Goal: Task Accomplishment & Management: Manage account settings

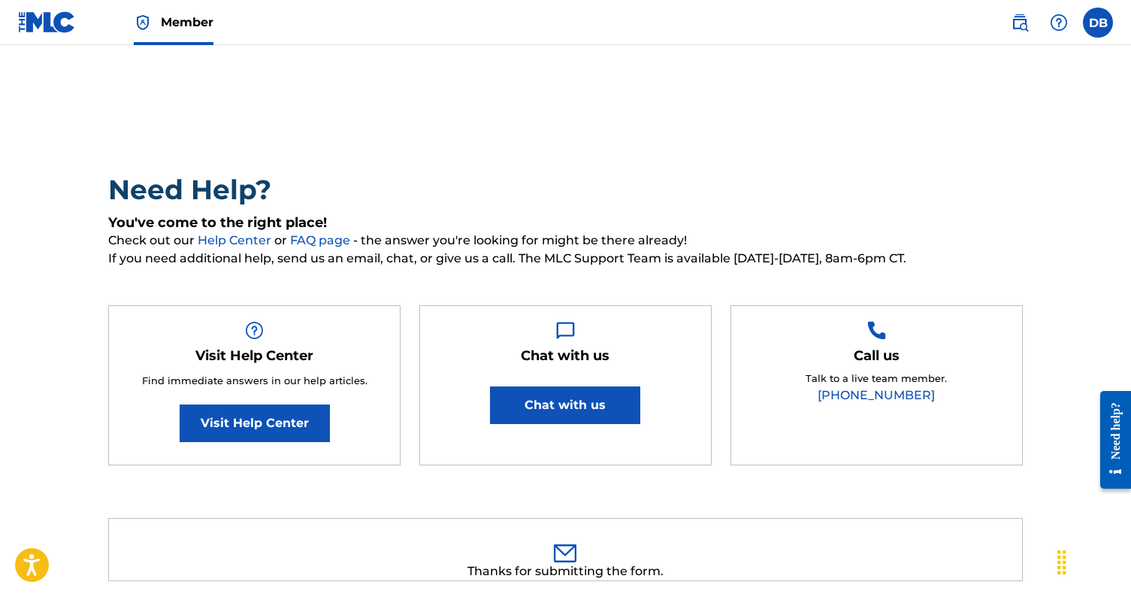
click at [1094, 25] on label at bounding box center [1098, 23] width 30 height 30
click at [1098, 23] on input "DB [PERSON_NAME] [PERSON_NAME][EMAIL_ADDRESS][DOMAIN_NAME] Notification Prefere…" at bounding box center [1098, 23] width 0 height 0
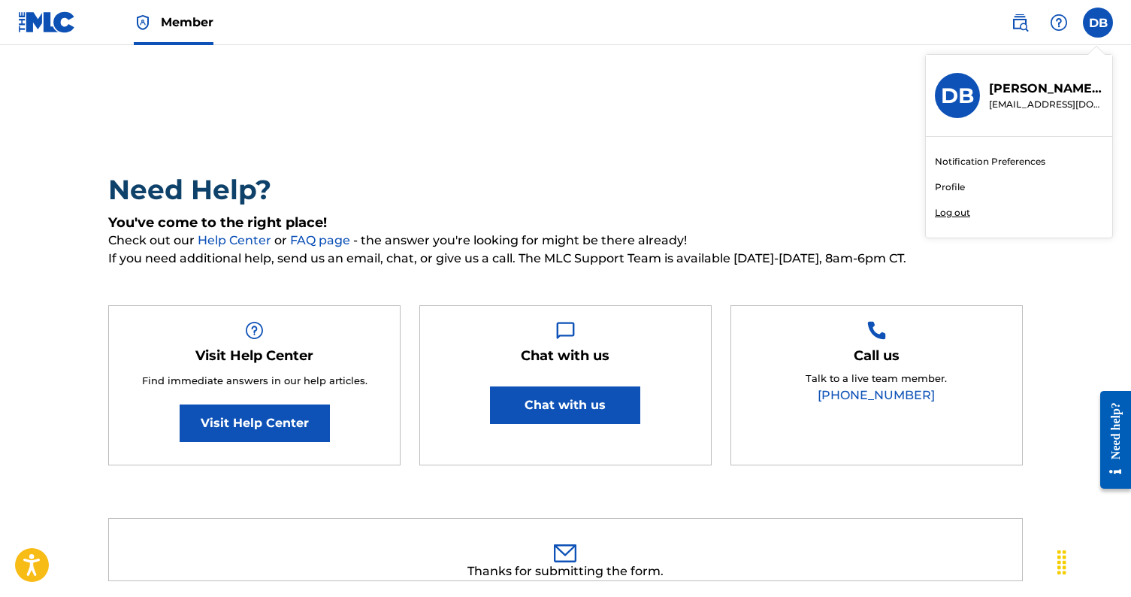
click at [950, 184] on link "Profile" at bounding box center [950, 187] width 30 height 14
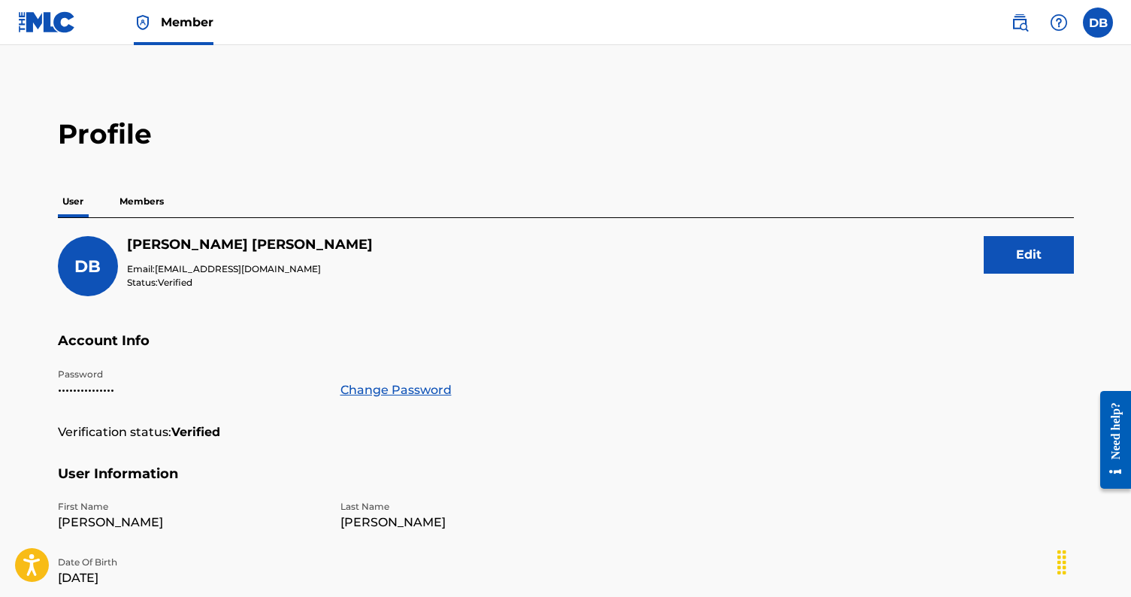
click at [129, 200] on p "Members" at bounding box center [141, 202] width 53 height 32
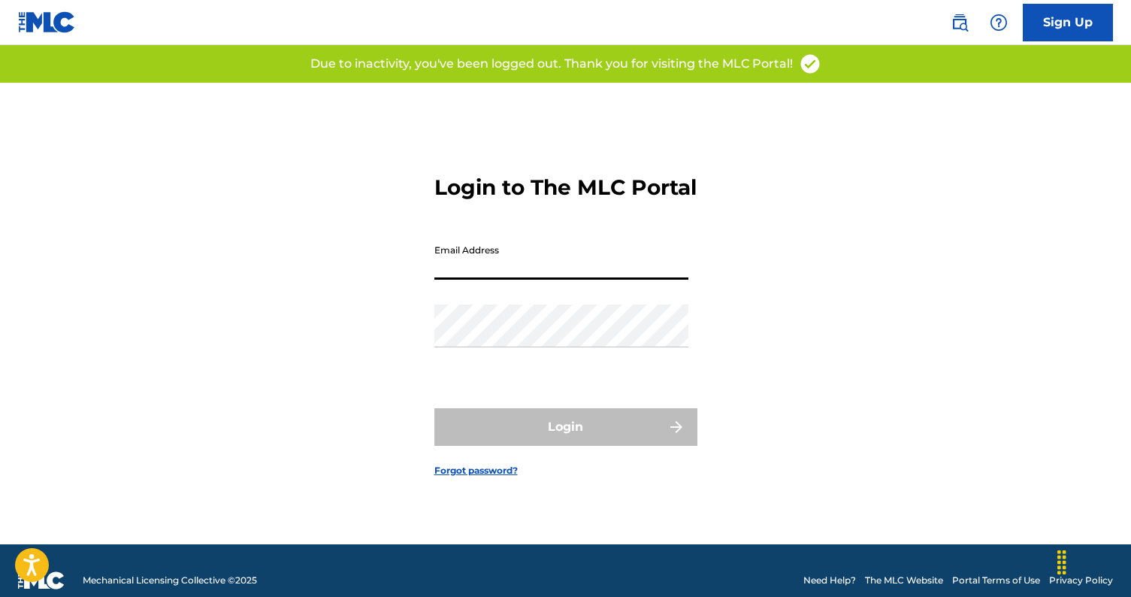
type input "[EMAIL_ADDRESS][DOMAIN_NAME]"
click at [565, 440] on button "Login" at bounding box center [565, 427] width 263 height 38
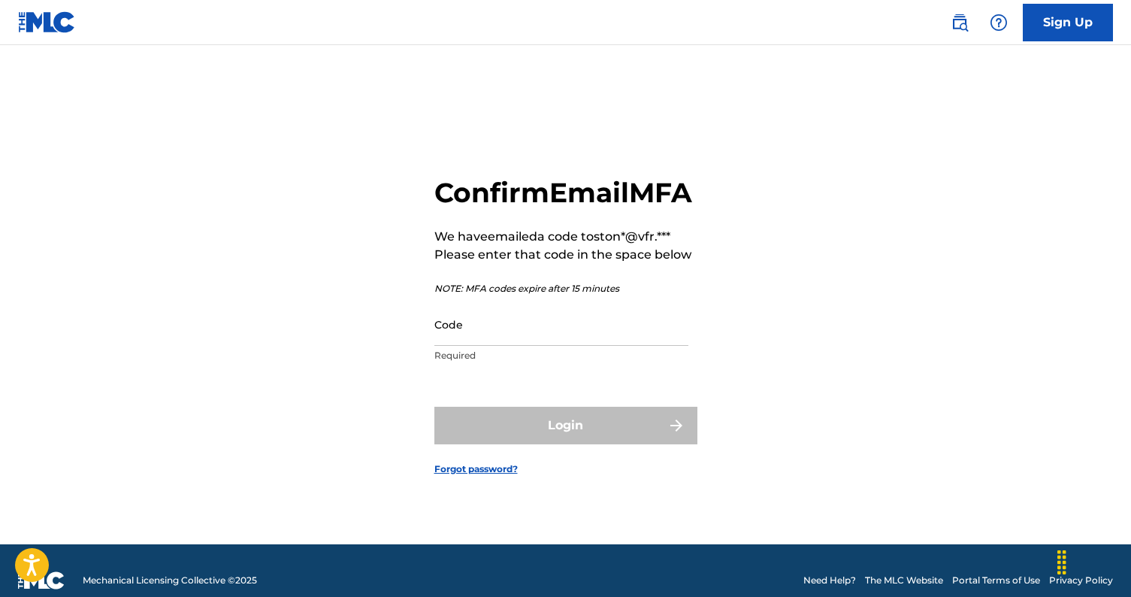
click at [521, 346] on input "Code" at bounding box center [561, 324] width 254 height 43
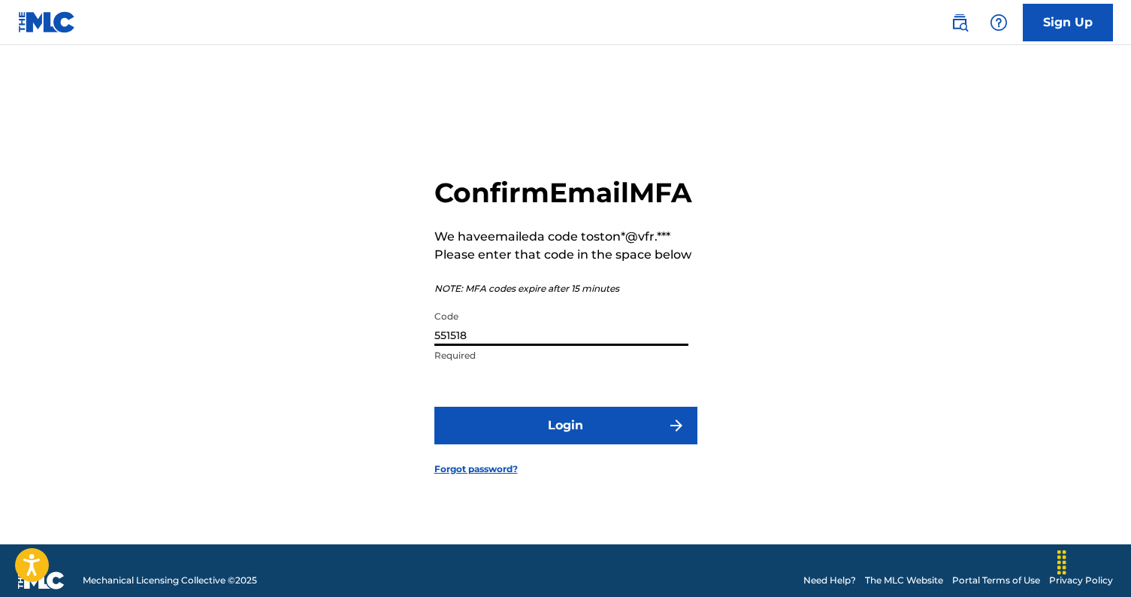
type input "551518"
click at [501, 441] on button "Login" at bounding box center [565, 425] width 263 height 38
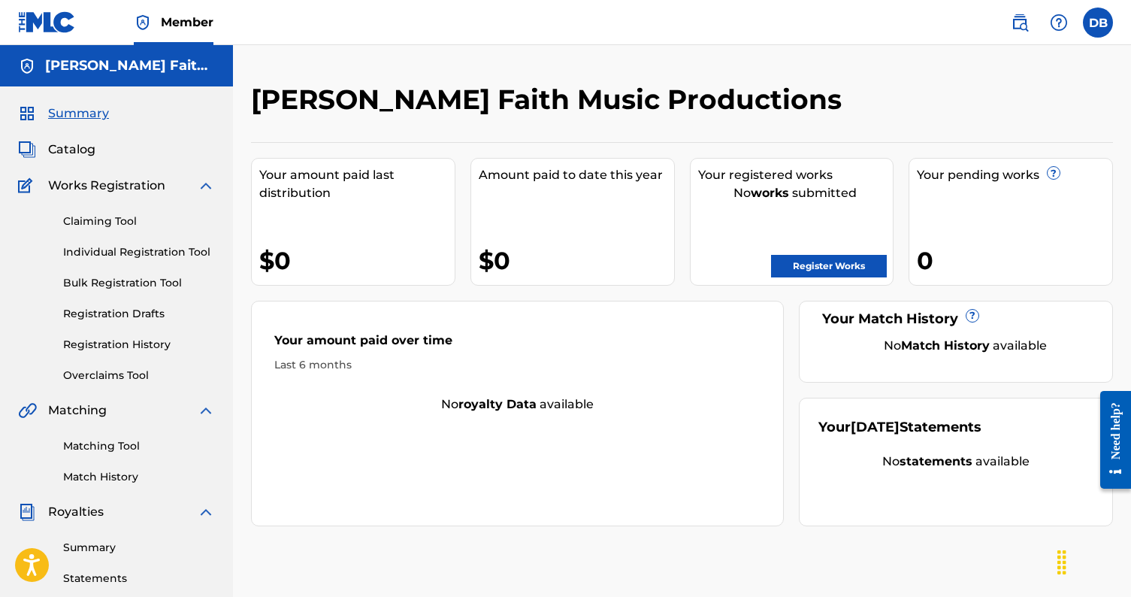
click at [74, 153] on span "Catalog" at bounding box center [71, 150] width 47 height 18
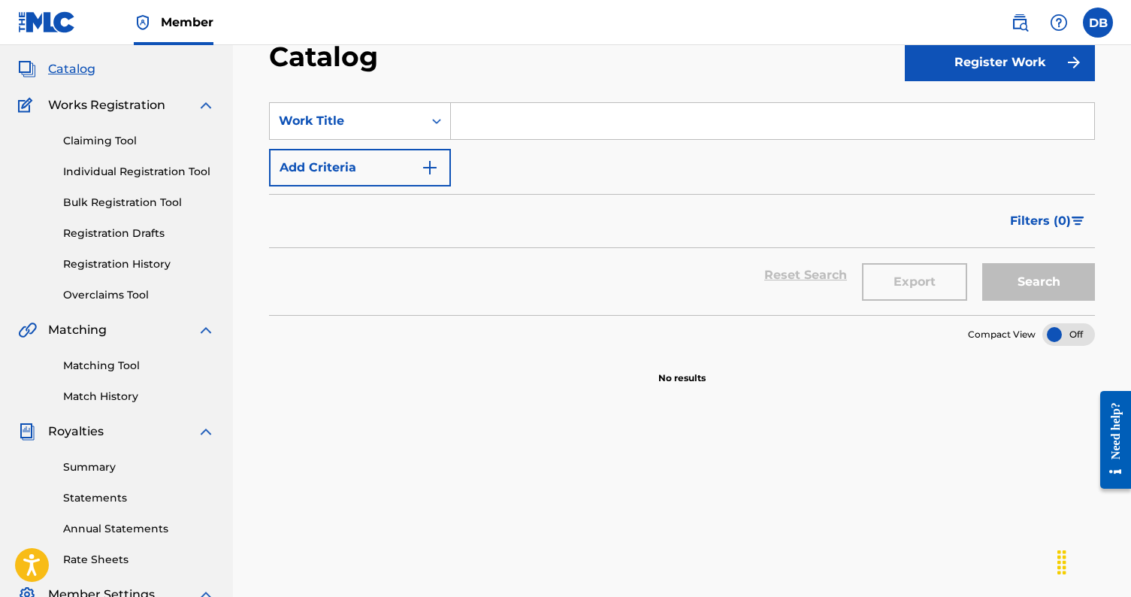
scroll to position [76, 0]
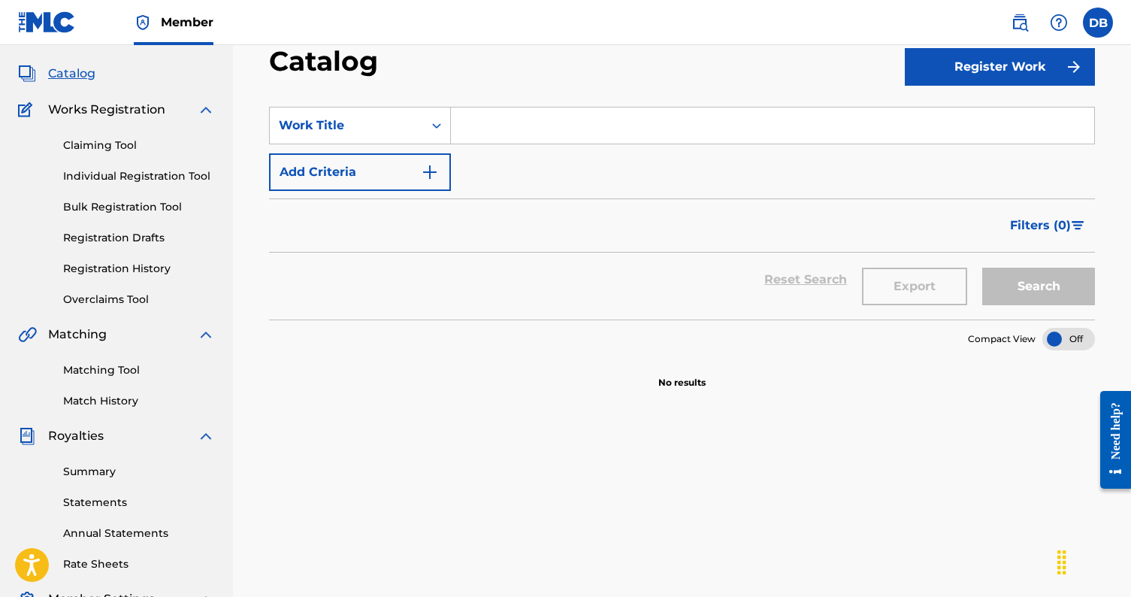
click at [138, 271] on link "Registration History" at bounding box center [139, 269] width 152 height 16
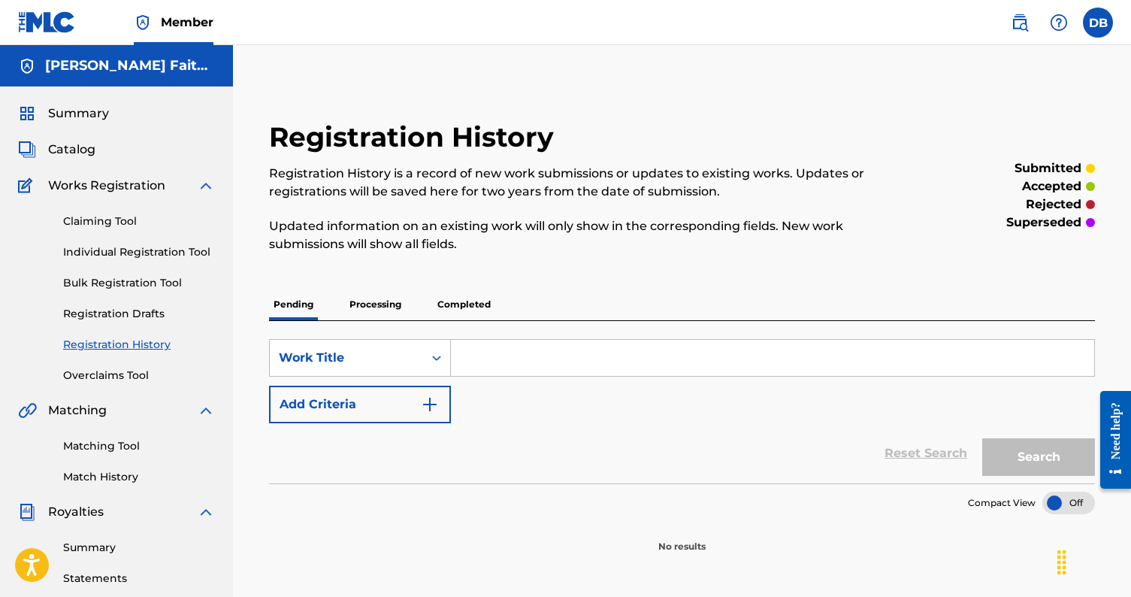
click at [379, 307] on p "Processing" at bounding box center [375, 305] width 61 height 32
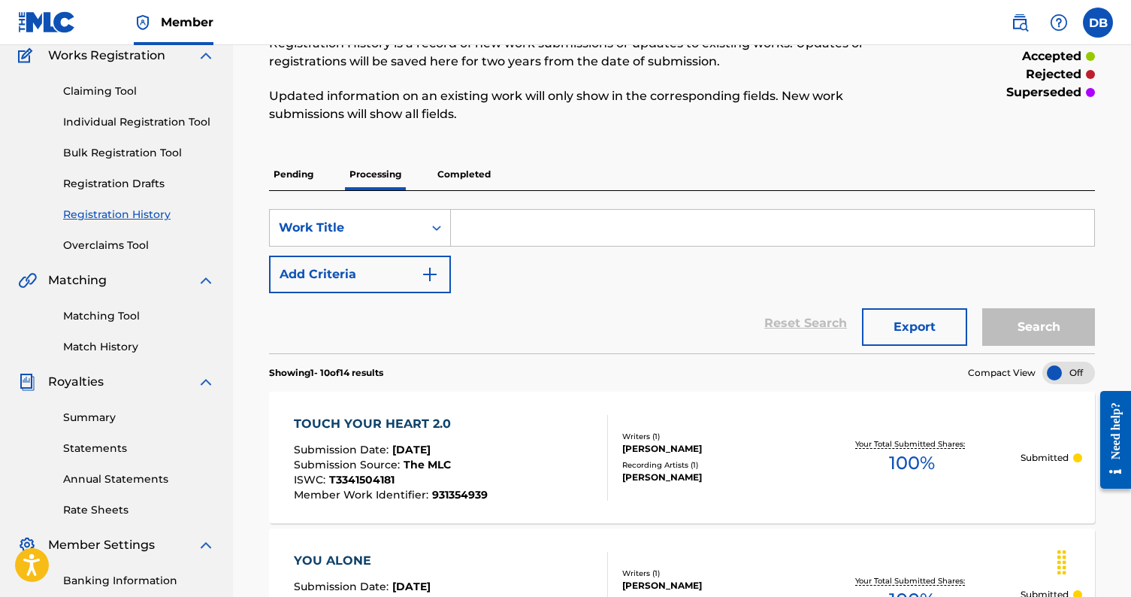
scroll to position [119, 0]
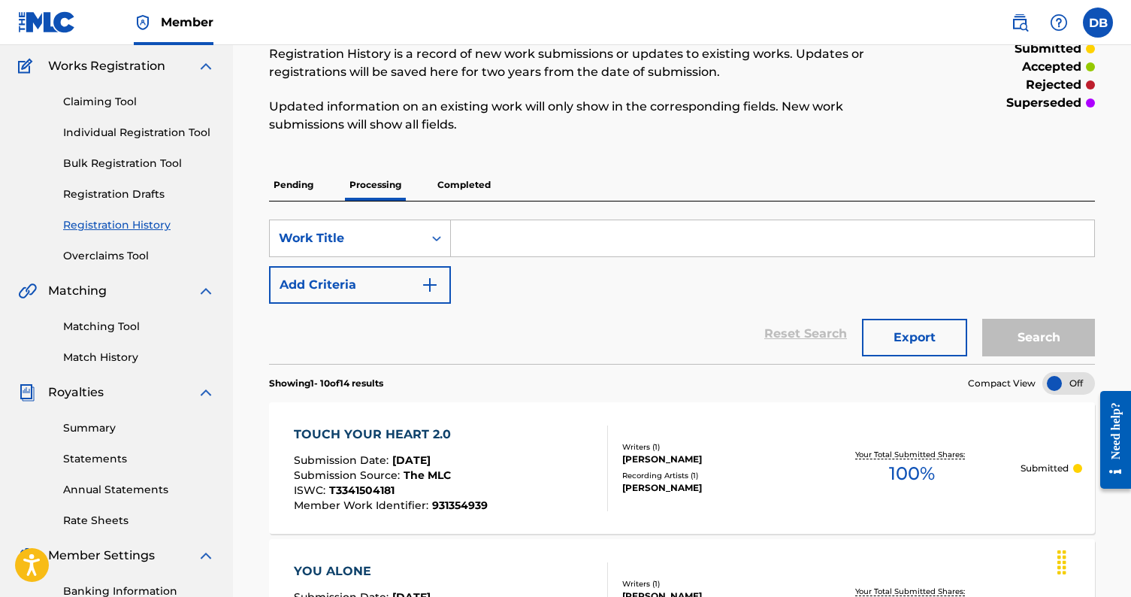
click at [461, 180] on p "Completed" at bounding box center [464, 185] width 62 height 32
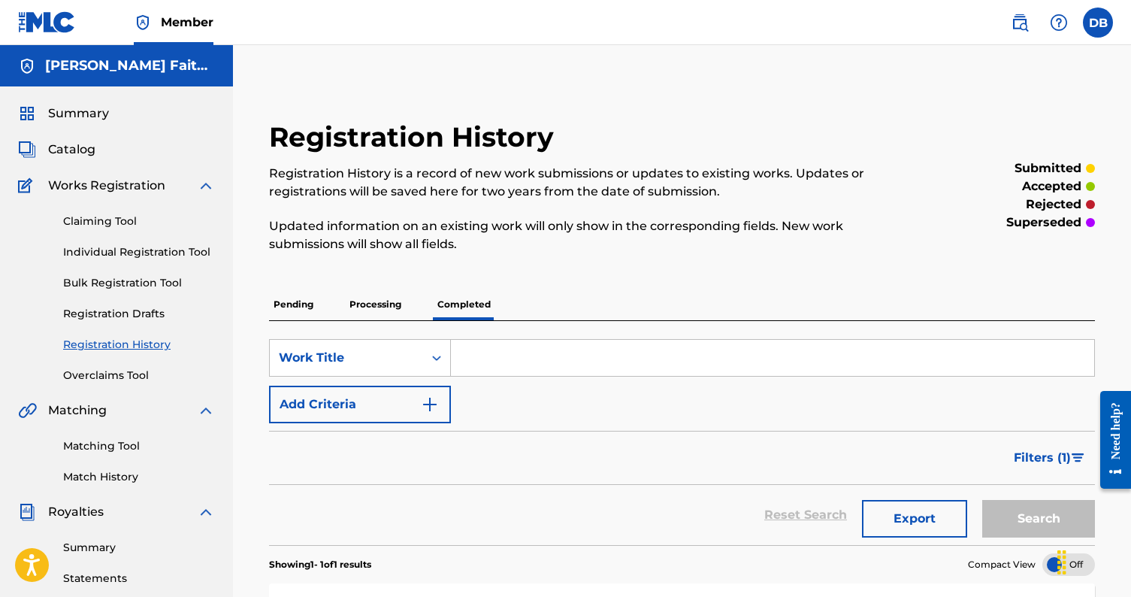
click at [371, 304] on p "Processing" at bounding box center [375, 305] width 61 height 32
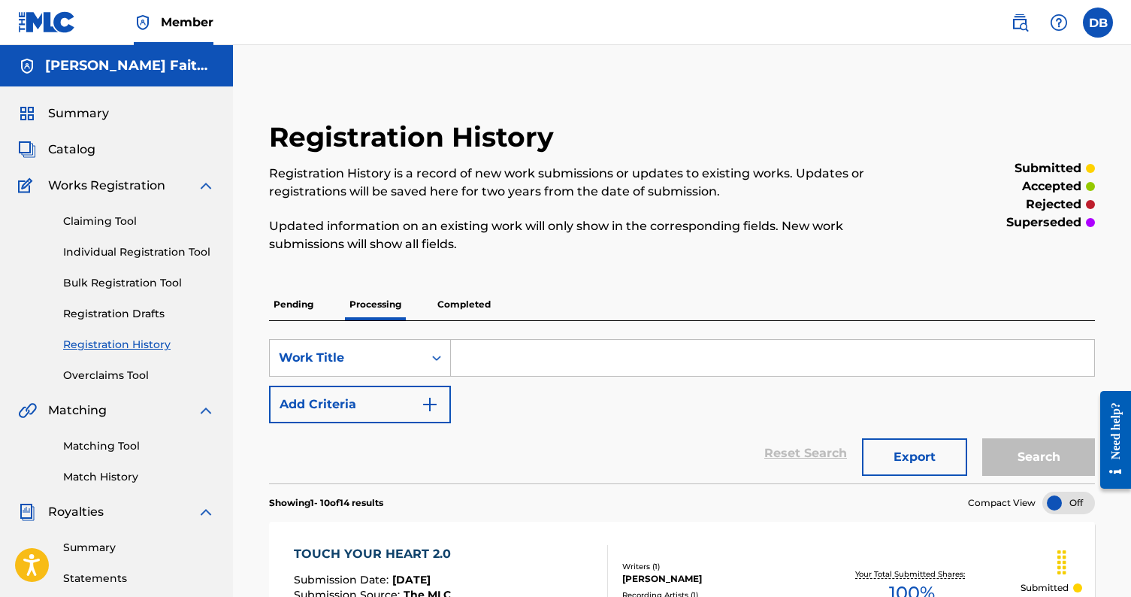
click at [90, 450] on link "Matching Tool" at bounding box center [139, 446] width 152 height 16
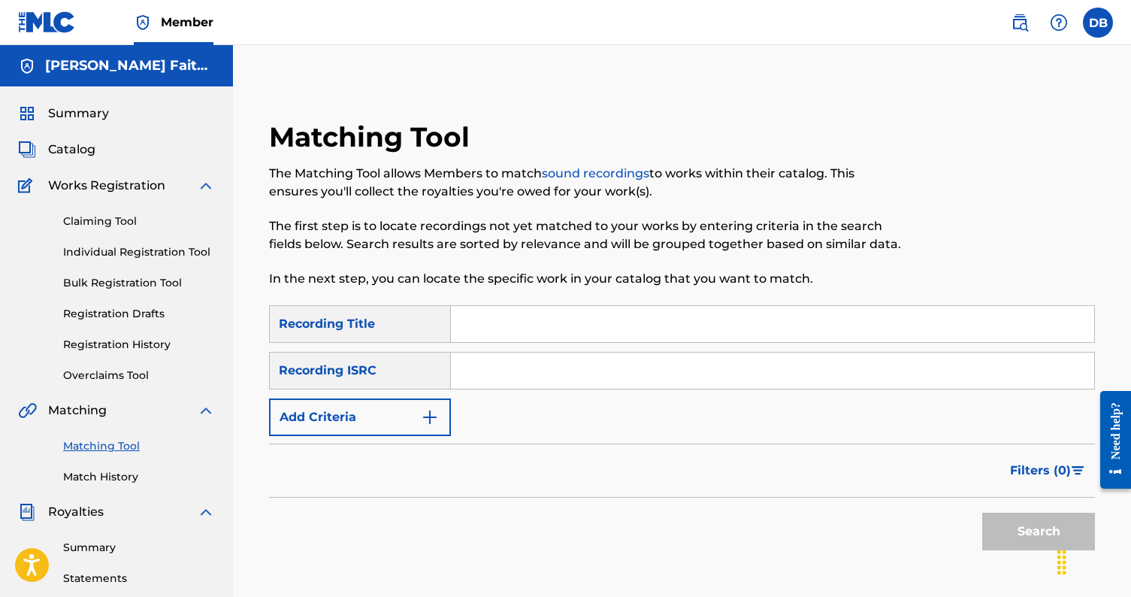
click at [518, 319] on input "Search Form" at bounding box center [772, 324] width 643 height 36
type input "You Alone"
paste input "QZZ7L2444255"
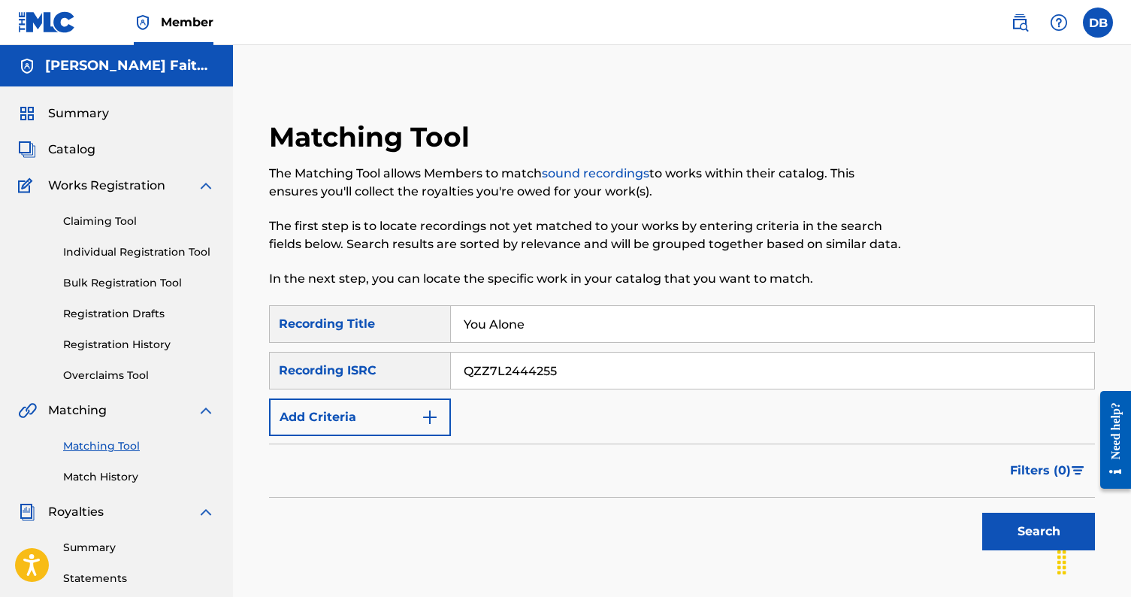
type input "QZZ7L2444255"
click at [1016, 525] on button "Search" at bounding box center [1038, 531] width 113 height 38
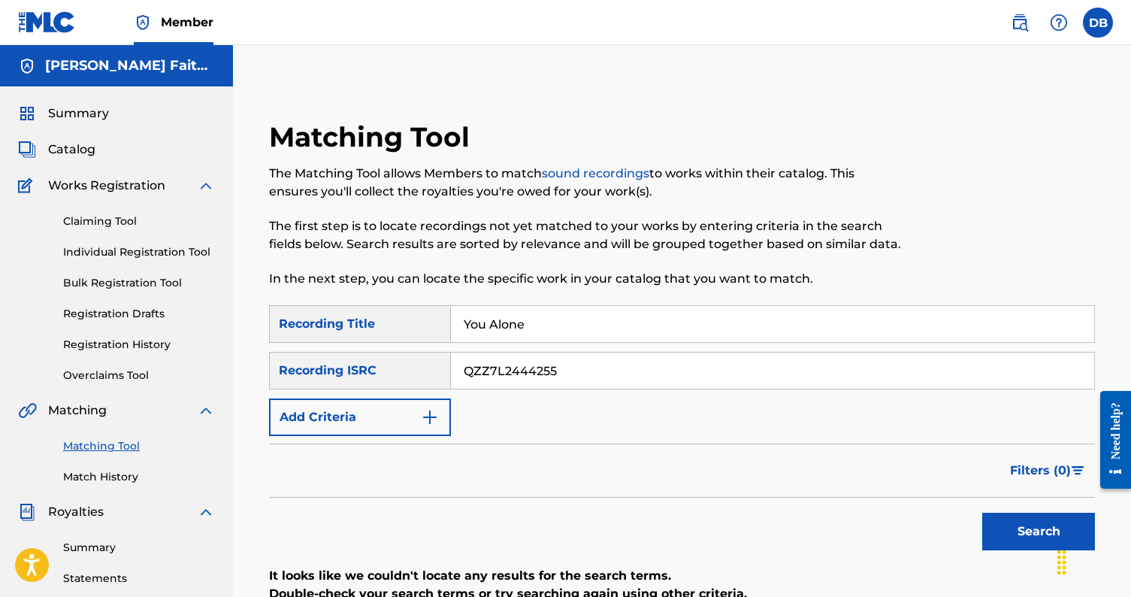
click at [78, 148] on span "Catalog" at bounding box center [71, 150] width 47 height 18
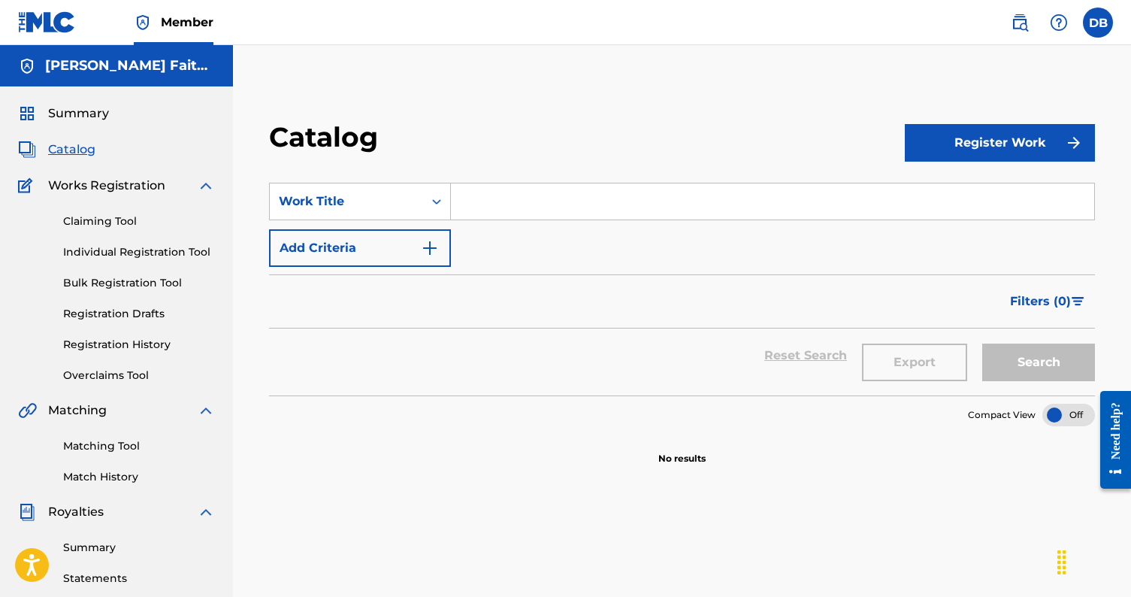
click at [136, 81] on div "Caroline Faith Music Productions" at bounding box center [116, 65] width 233 height 41
click at [133, 64] on h5 "Caroline Faith Music Productions" at bounding box center [130, 65] width 170 height 17
click at [26, 65] on img at bounding box center [27, 66] width 18 height 18
click at [184, 20] on span "Member" at bounding box center [187, 22] width 53 height 17
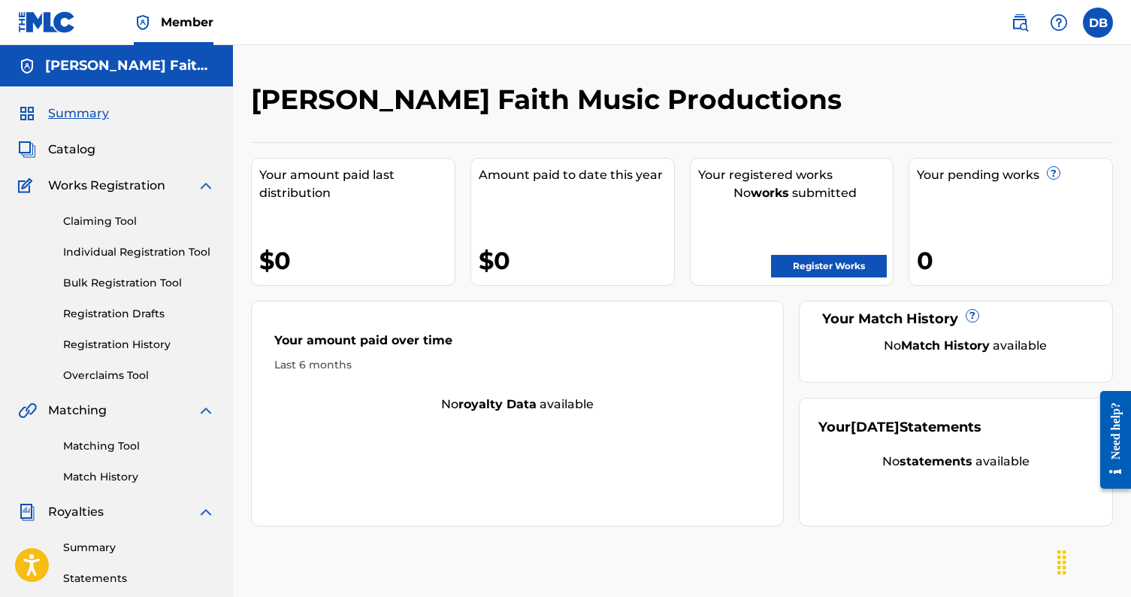
click at [1059, 20] on img at bounding box center [1059, 23] width 18 height 18
click at [1096, 34] on label at bounding box center [1098, 23] width 30 height 30
click at [1098, 23] on input "DB Daniel Bucy stonn@vfr.net Profile Log out" at bounding box center [1098, 23] width 0 height 0
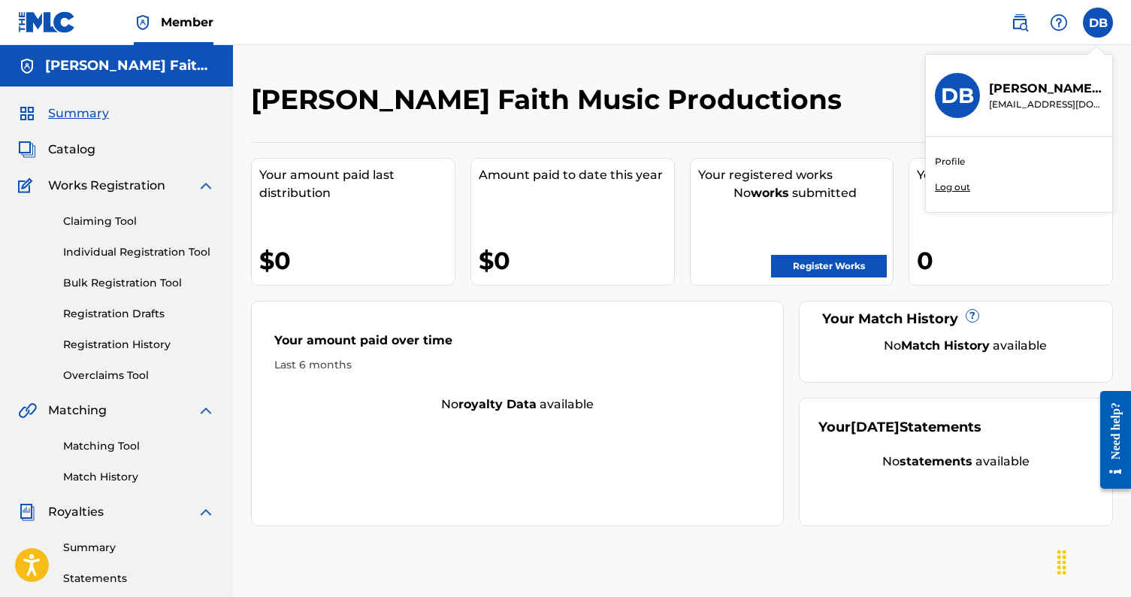
click at [953, 158] on link "Profile" at bounding box center [950, 162] width 30 height 14
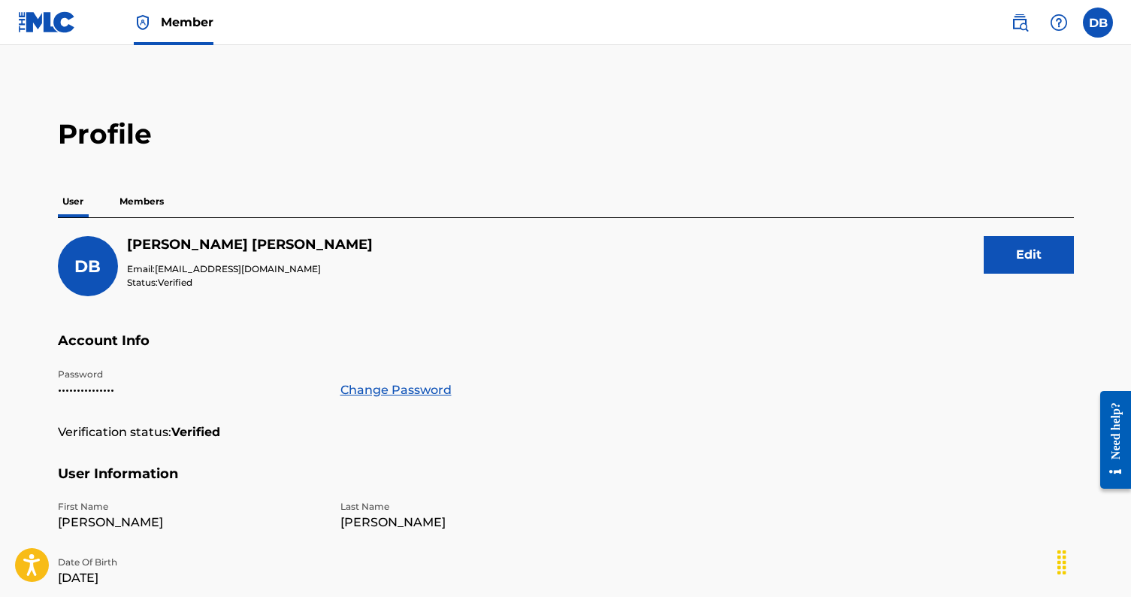
click at [150, 203] on p "Members" at bounding box center [141, 202] width 53 height 32
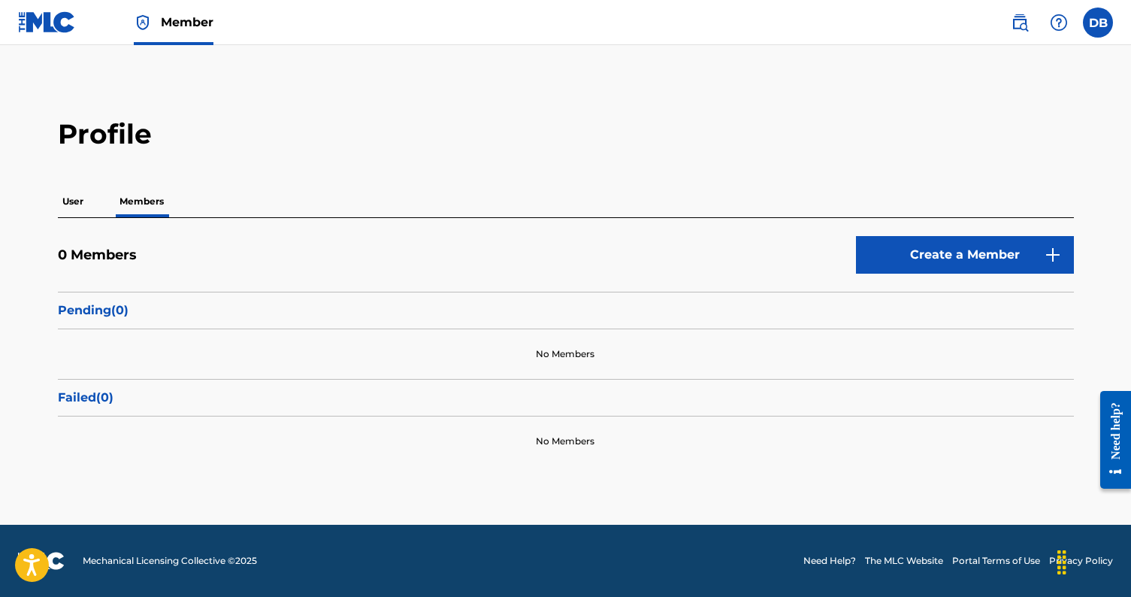
click at [1096, 26] on label at bounding box center [1098, 23] width 30 height 30
click at [1098, 23] on input "DB Daniel Bucy stonn@vfr.net Profile Log out" at bounding box center [1098, 23] width 0 height 0
click at [42, 26] on img at bounding box center [47, 22] width 58 height 22
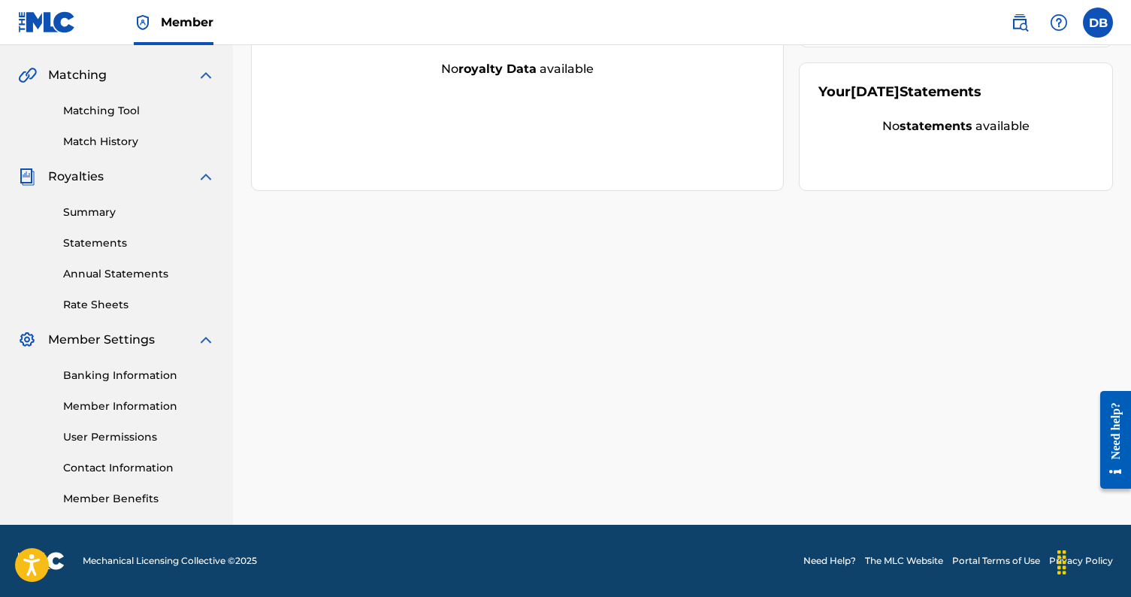
scroll to position [335, 0]
click at [108, 400] on link "Member Information" at bounding box center [139, 406] width 152 height 16
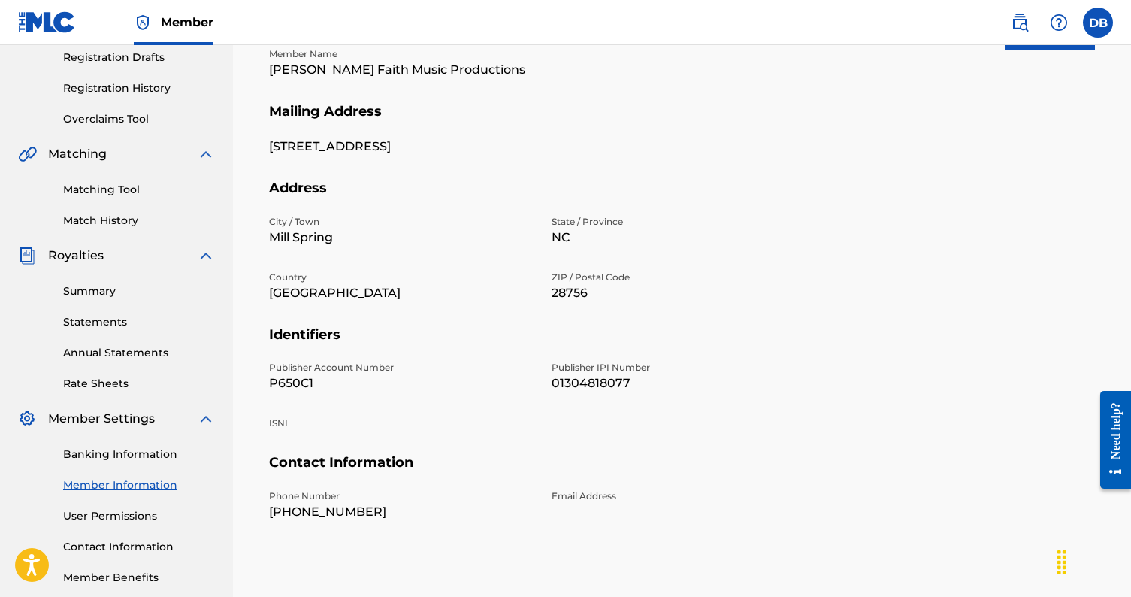
scroll to position [256, 0]
